Goal: Find specific page/section

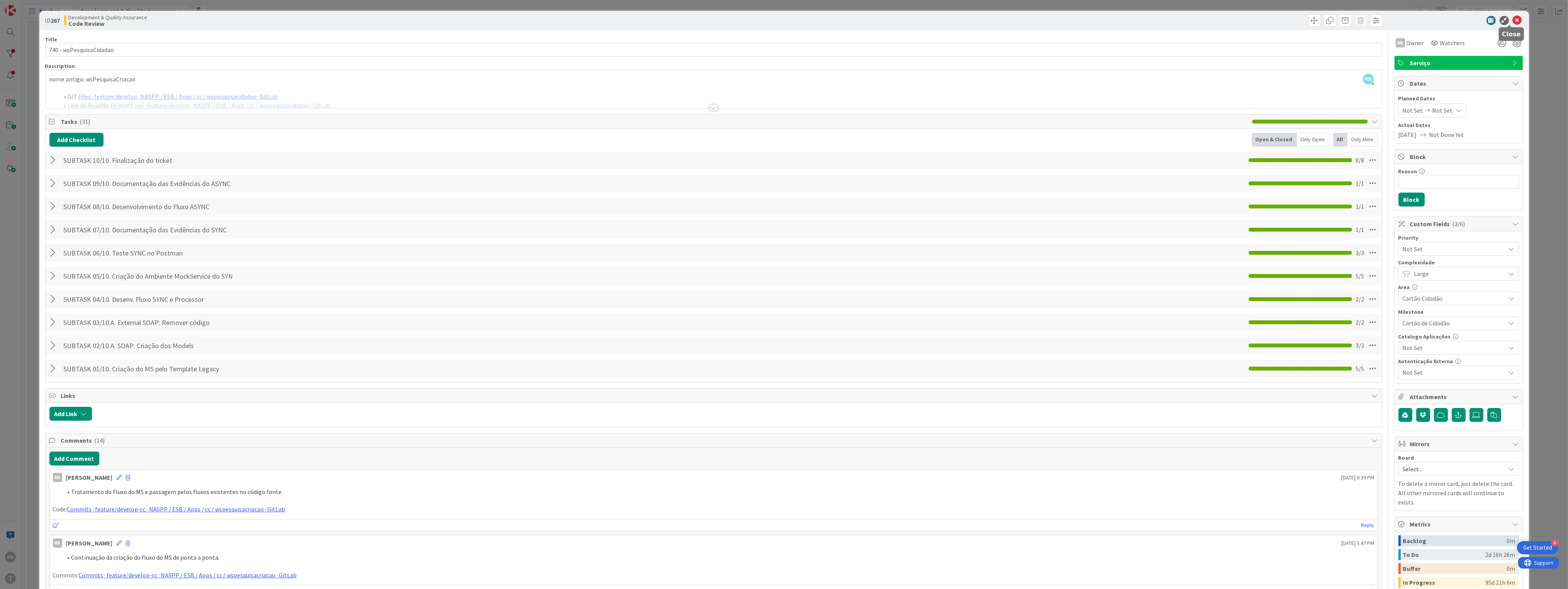
click at [1513, 18] on icon at bounding box center [1517, 20] width 9 height 9
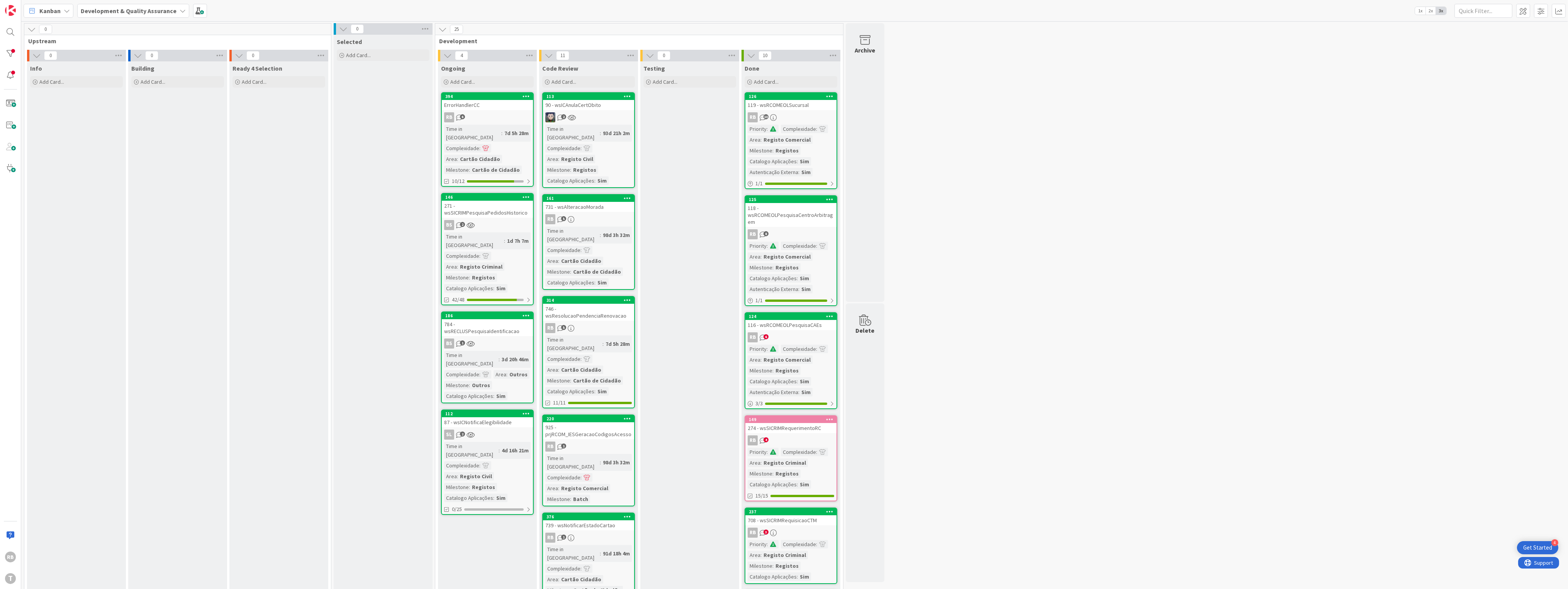
click at [490, 103] on div "ErrorHandlerCC" at bounding box center [488, 105] width 91 height 10
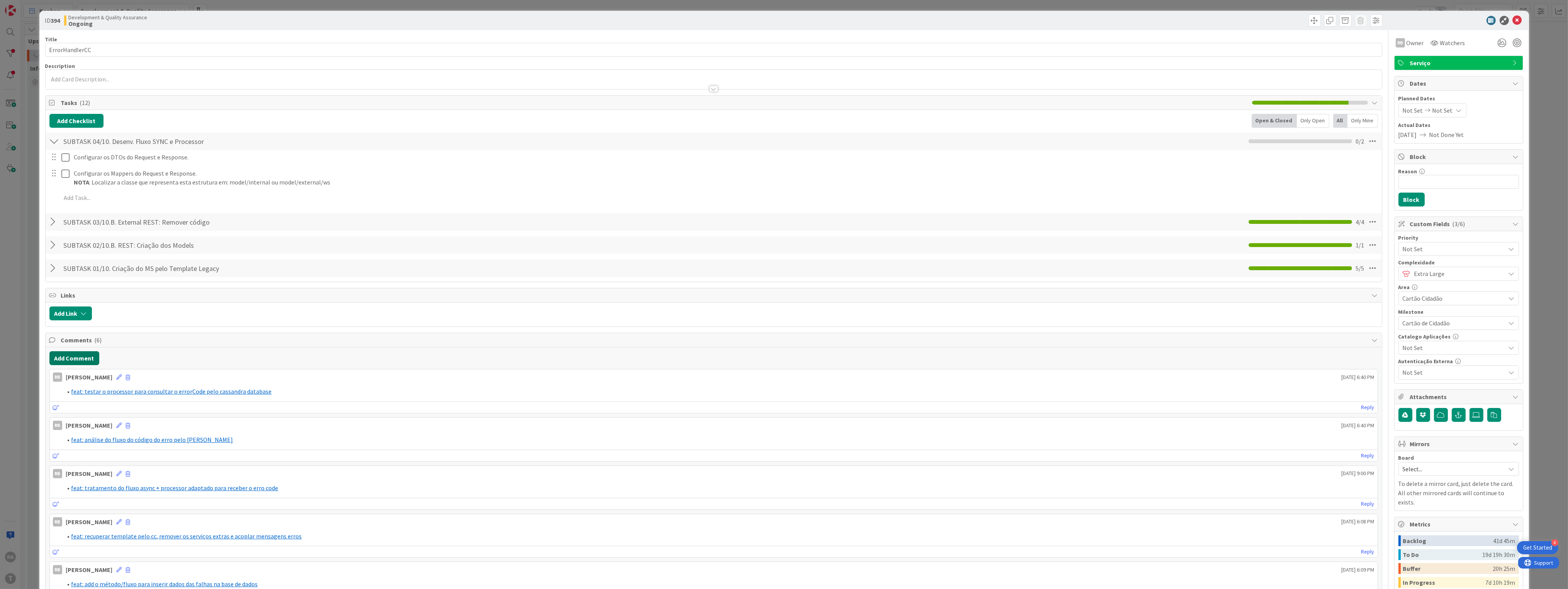
click at [63, 357] on button "Add Comment" at bounding box center [74, 358] width 50 height 14
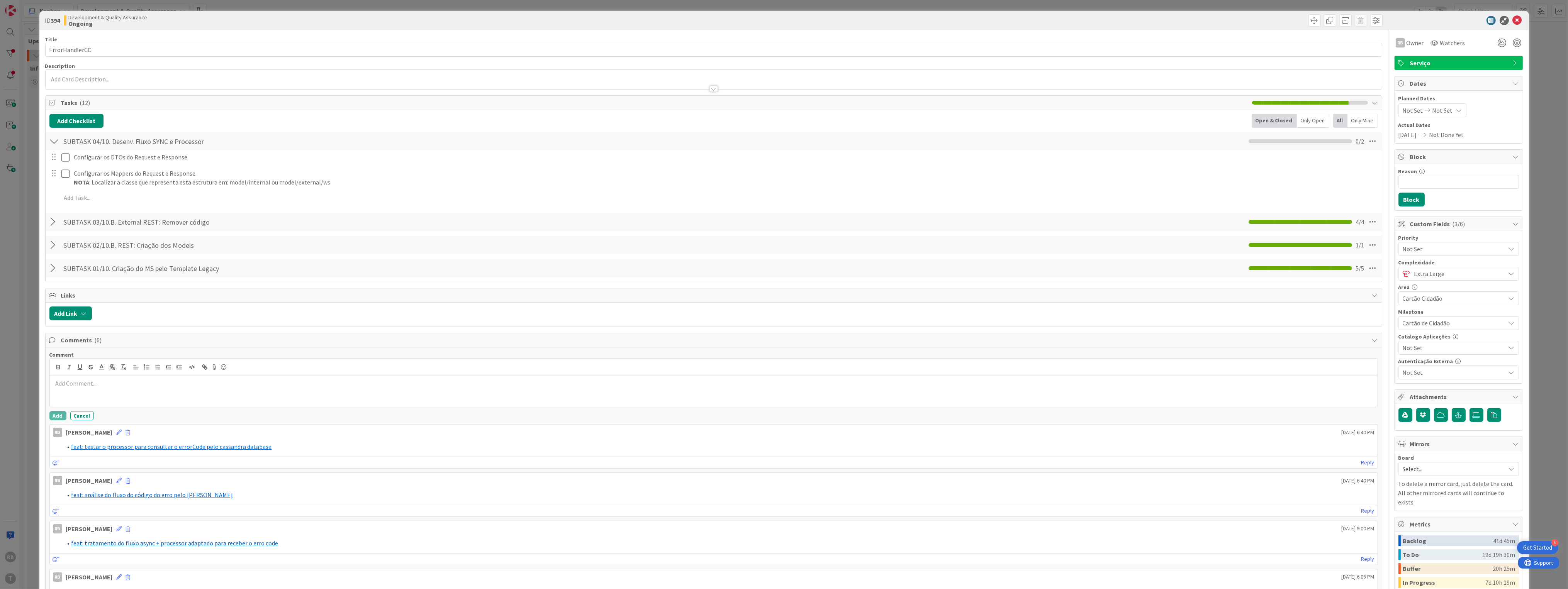
click at [94, 383] on p at bounding box center [713, 383] width 1321 height 9
click at [100, 366] on icon at bounding box center [101, 367] width 7 height 7
click at [128, 385] on span at bounding box center [125, 385] width 6 height 6
click at [103, 371] on icon at bounding box center [101, 367] width 7 height 7
click at [140, 377] on span at bounding box center [141, 377] width 6 height 6
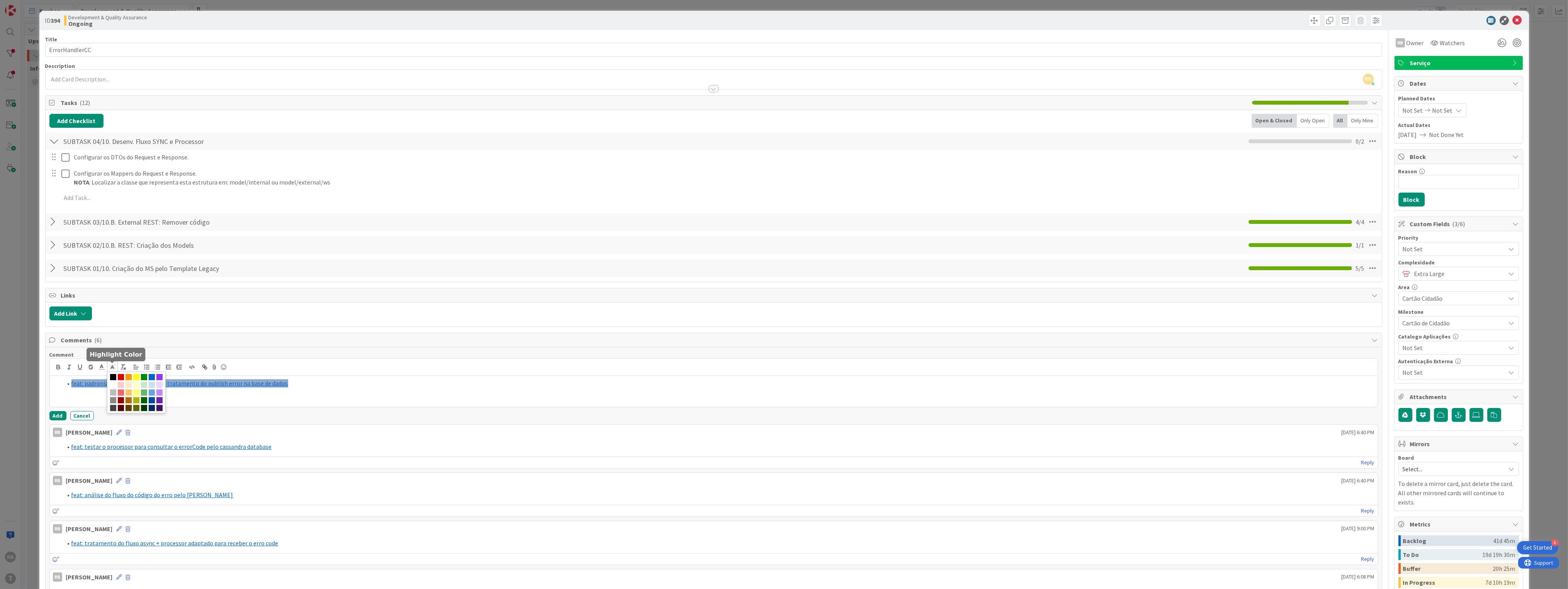
click at [114, 366] on icon at bounding box center [112, 367] width 7 height 7
click at [116, 387] on span at bounding box center [113, 385] width 6 height 6
click at [305, 381] on li "feat: padronização do nome do MS e tratamento do publish error na base de dados" at bounding box center [718, 383] width 1312 height 9
click at [57, 416] on button "Add" at bounding box center [58, 416] width 17 height 9
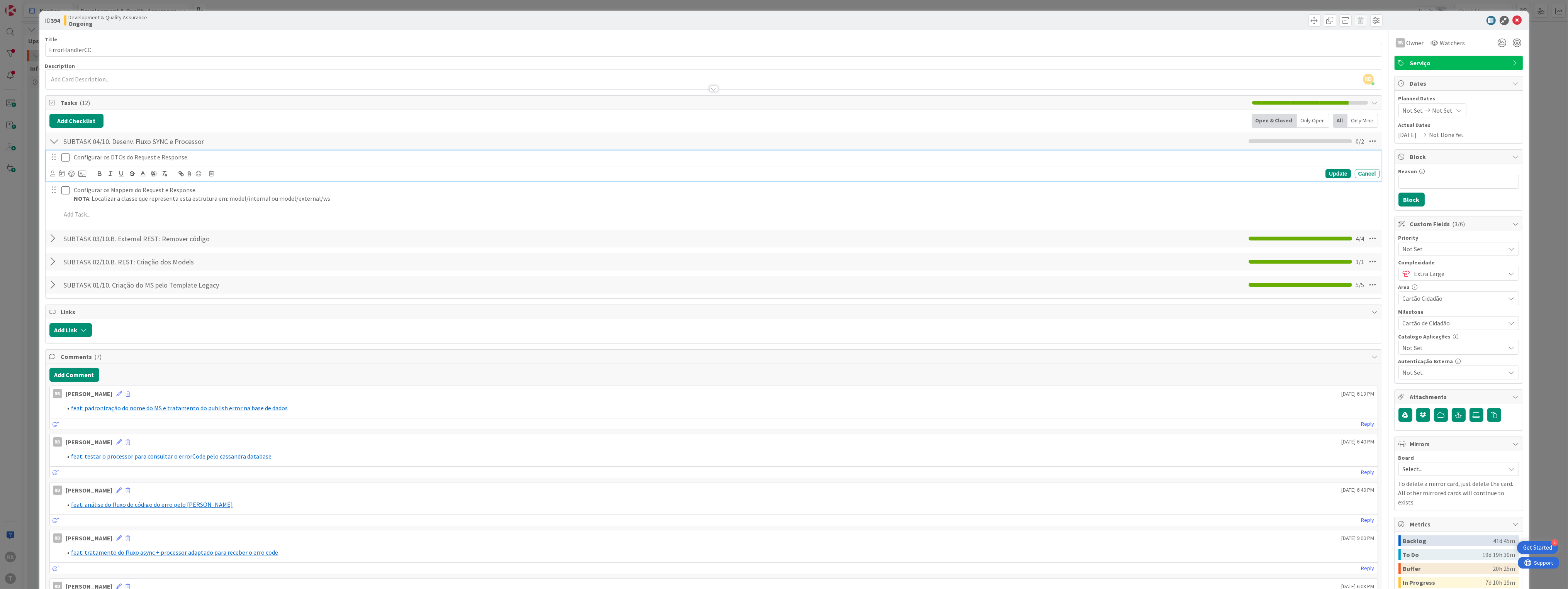
click at [64, 157] on icon at bounding box center [65, 157] width 8 height 9
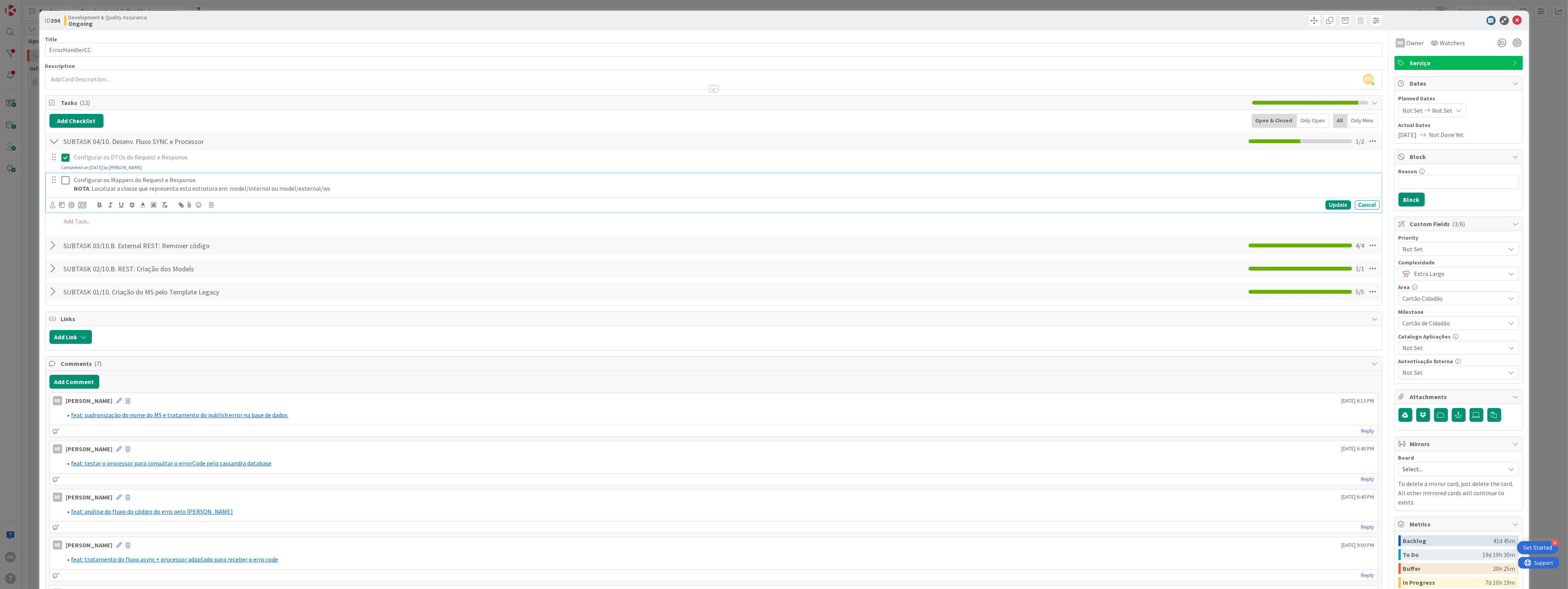
click at [64, 179] on icon at bounding box center [65, 180] width 8 height 9
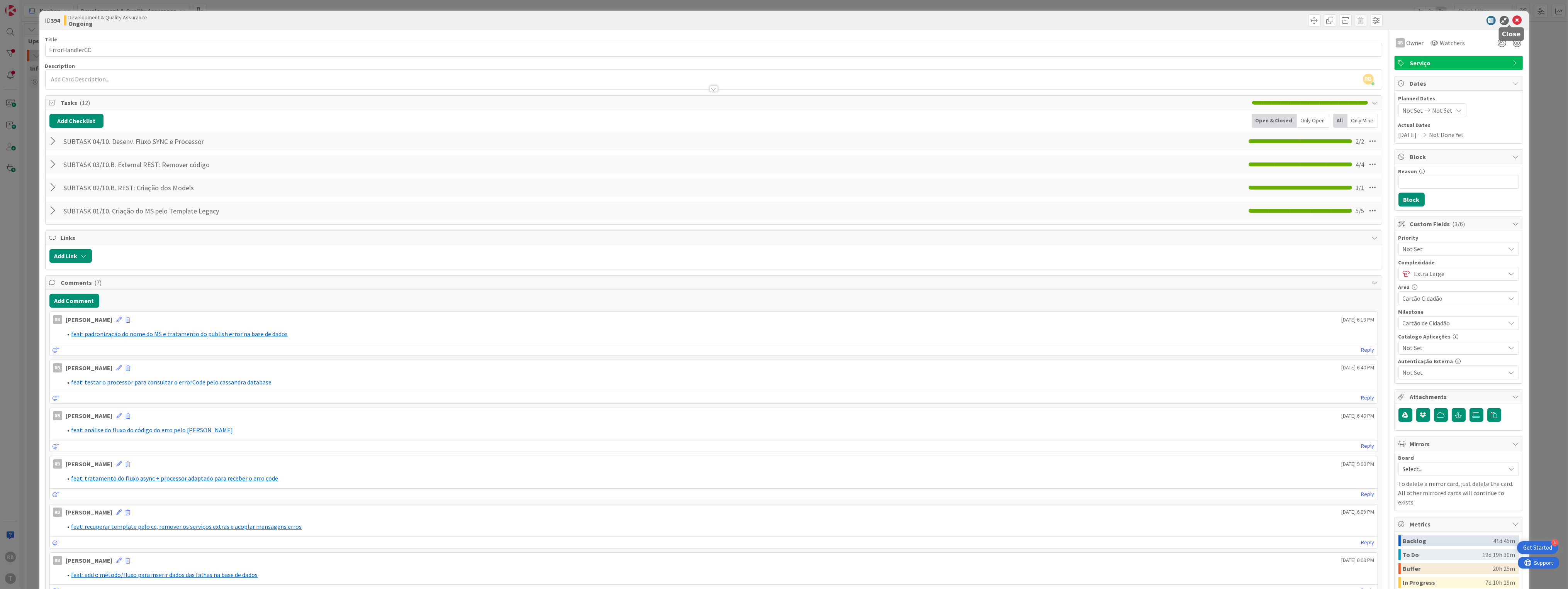
click at [1513, 19] on icon at bounding box center [1517, 20] width 9 height 9
click at [1513, 21] on icon at bounding box center [1517, 20] width 9 height 9
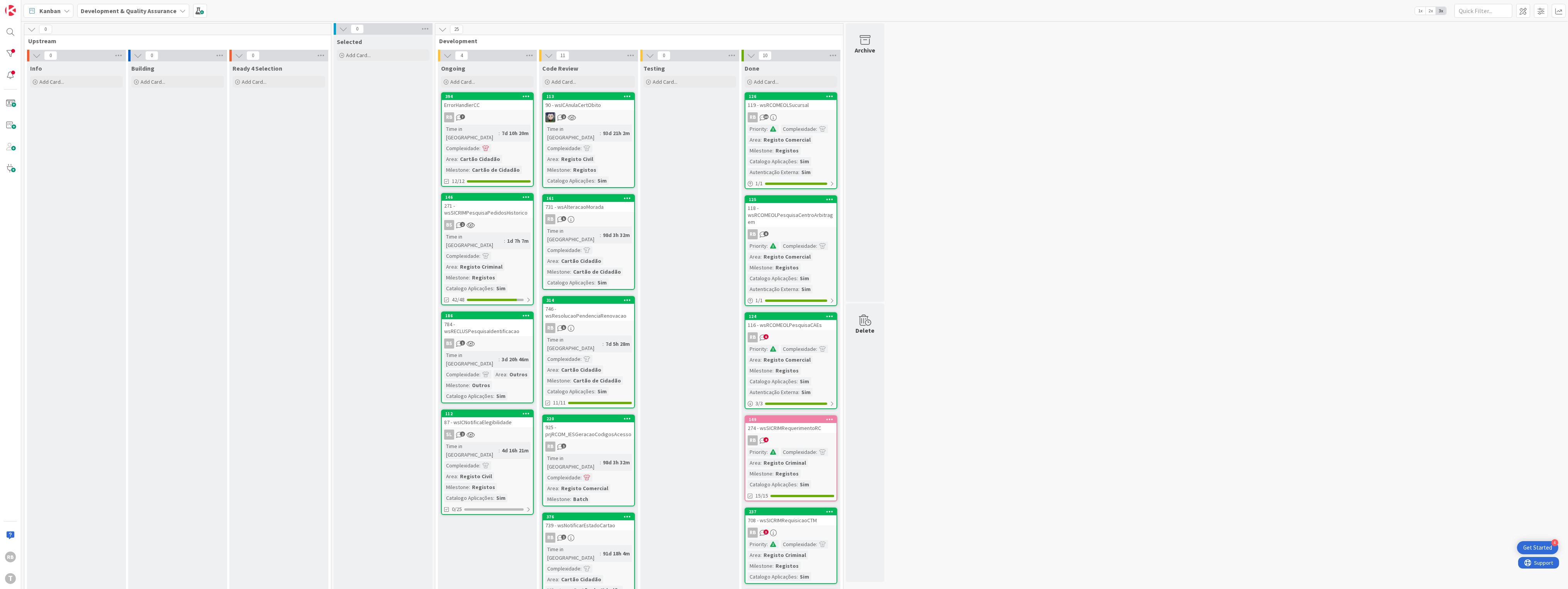
click at [601, 129] on div "93d 21h 2m" at bounding box center [616, 133] width 31 height 9
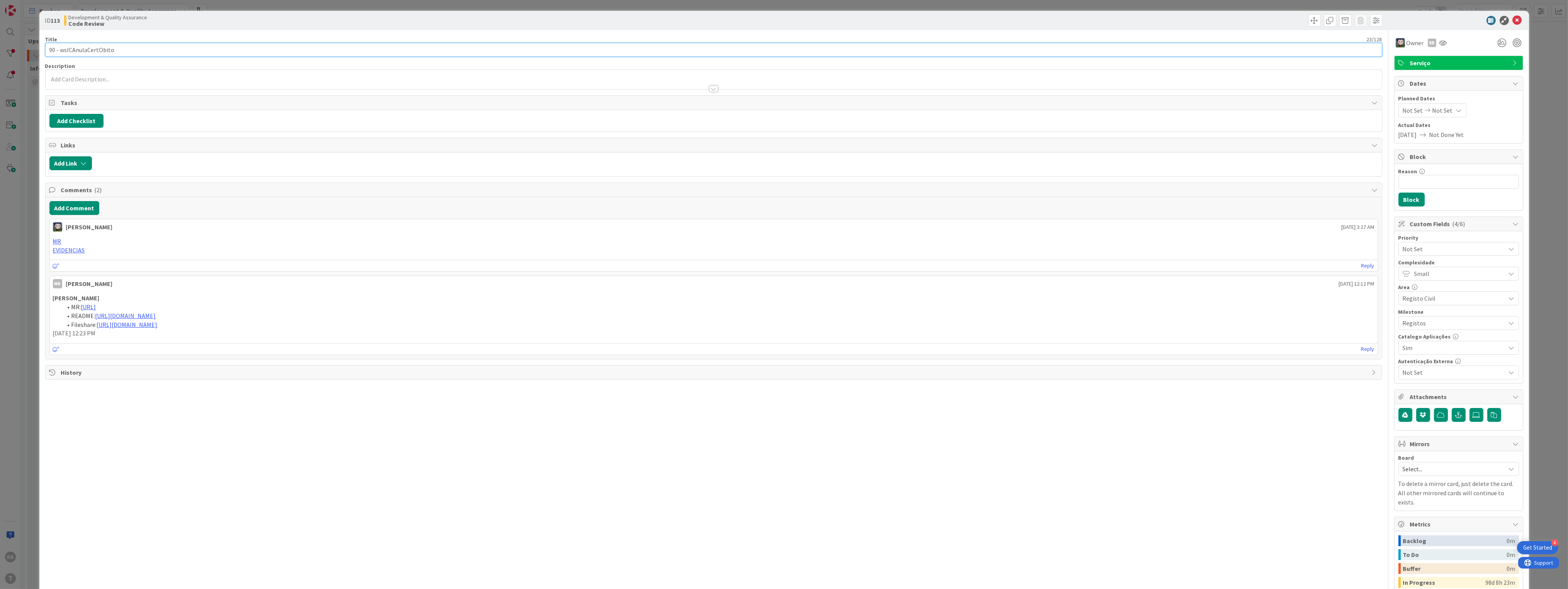
click at [103, 47] on input "90 - wsICAnulaCertObito" at bounding box center [713, 49] width 1337 height 14
click at [1513, 19] on icon at bounding box center [1517, 20] width 9 height 9
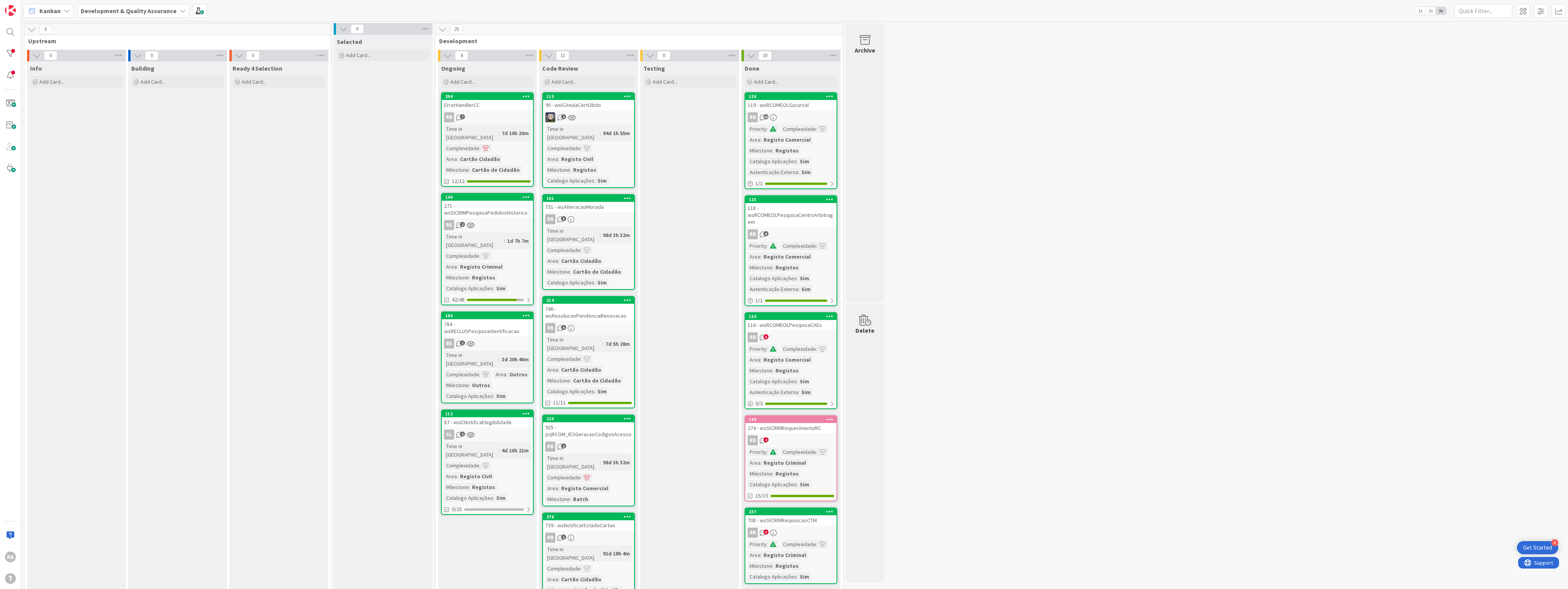
click at [574, 126] on div "Time in [GEOGRAPHIC_DATA]" at bounding box center [572, 133] width 54 height 17
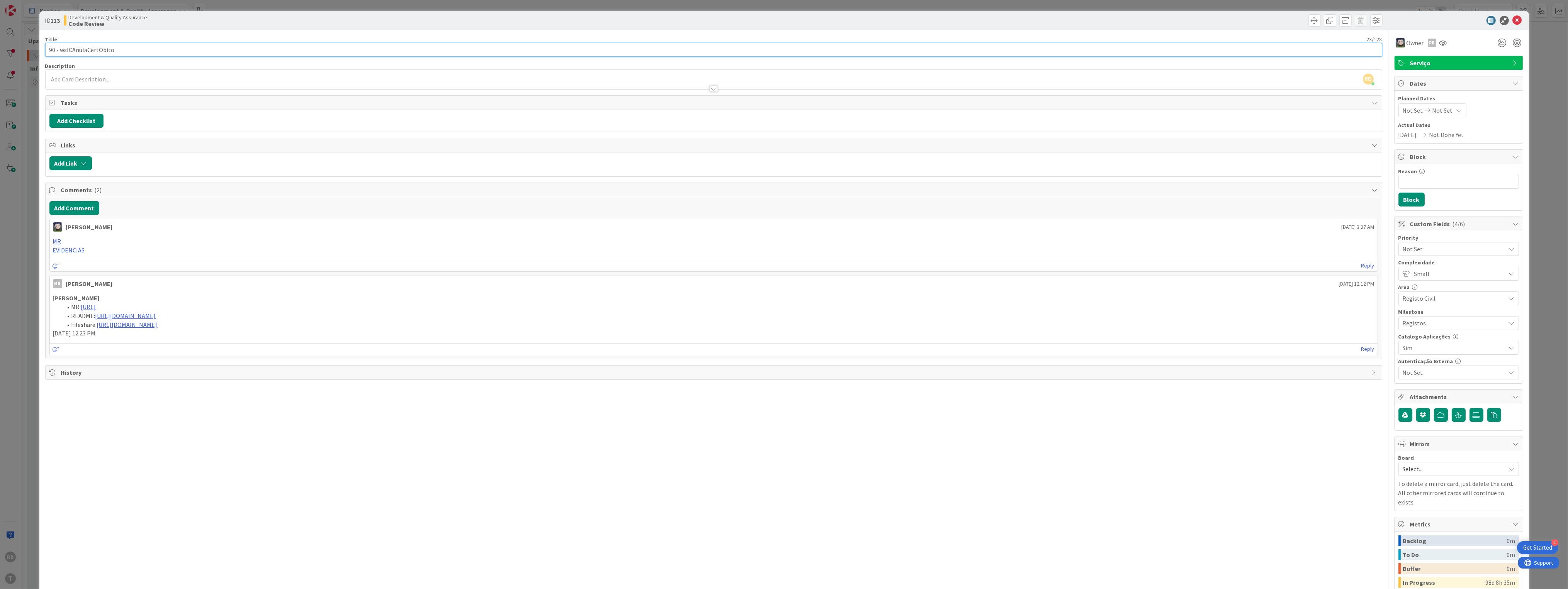
click at [94, 45] on input "90 - wsICAnulaCertObito" at bounding box center [713, 49] width 1337 height 14
